Goal: Information Seeking & Learning: Learn about a topic

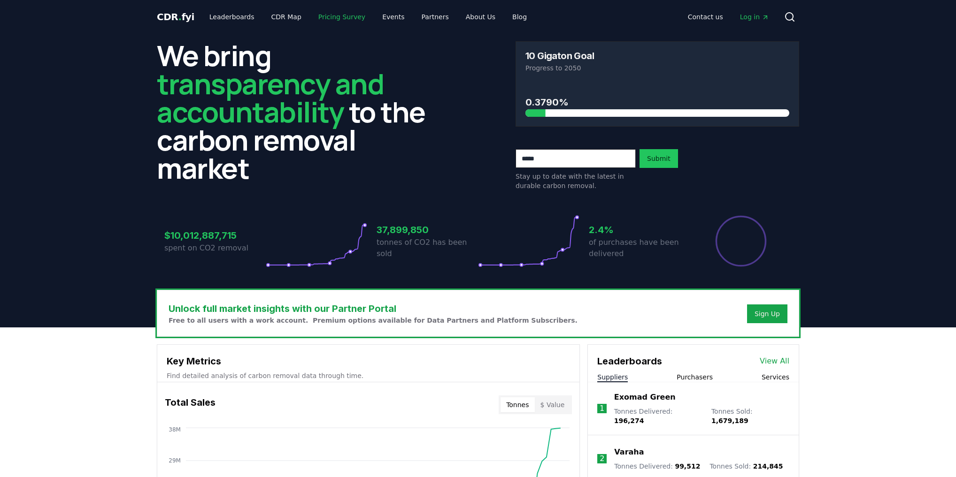
click at [326, 17] on link "Pricing Survey" at bounding box center [342, 16] width 62 height 17
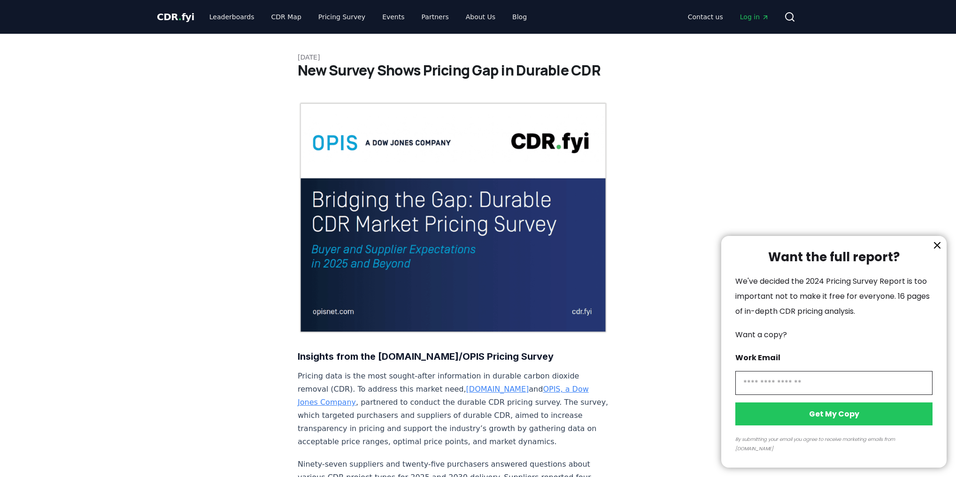
click at [179, 18] on div at bounding box center [478, 238] width 956 height 477
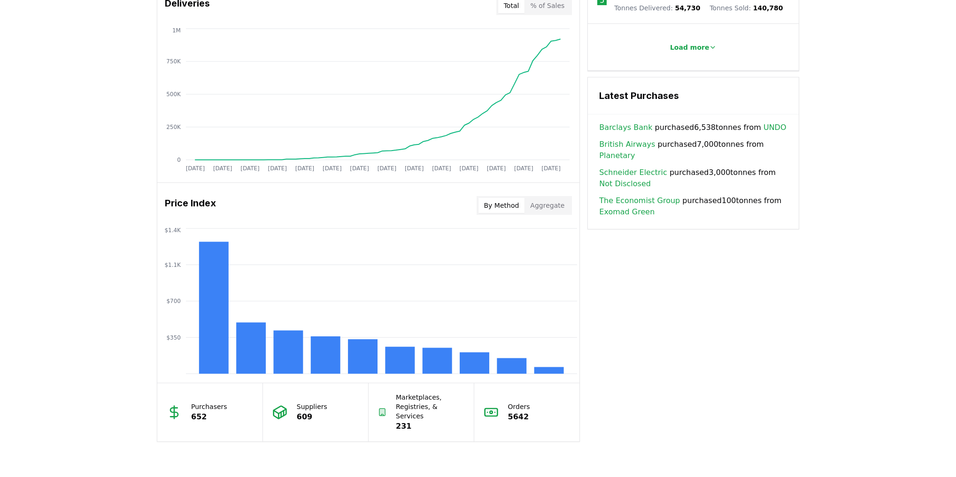
scroll to position [742, 0]
